Goal: Task Accomplishment & Management: Use online tool/utility

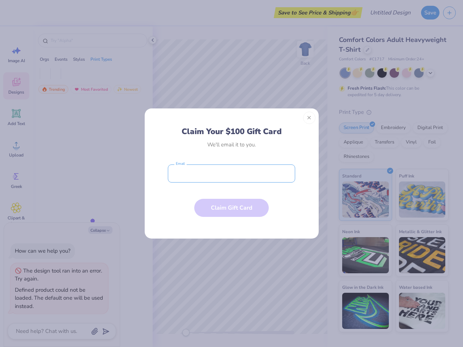
type textarea "x"
click at [231, 174] on input "email" at bounding box center [231, 174] width 127 height 18
click at [309, 118] on button "Close" at bounding box center [309, 118] width 12 height 12
